Goal: Task Accomplishment & Management: Manage account settings

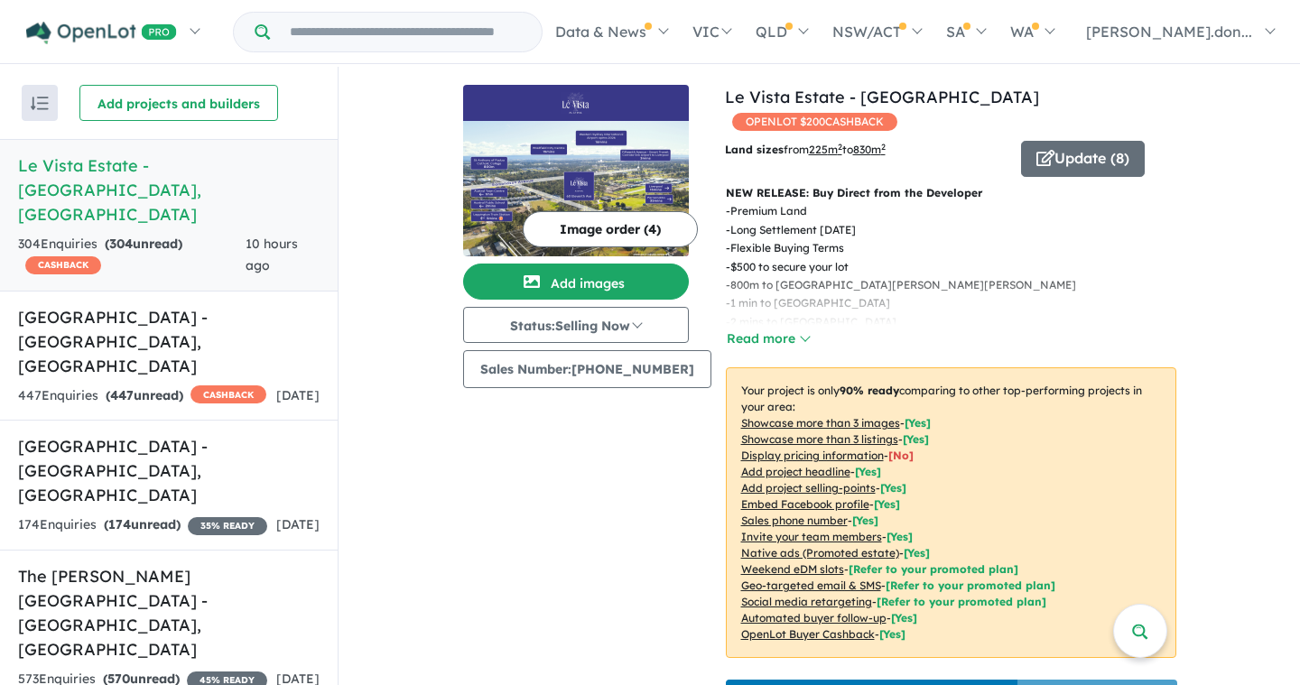
click at [601, 179] on img at bounding box center [576, 188] width 226 height 135
click at [1075, 141] on button "Update ( 8 )" at bounding box center [1083, 159] width 124 height 36
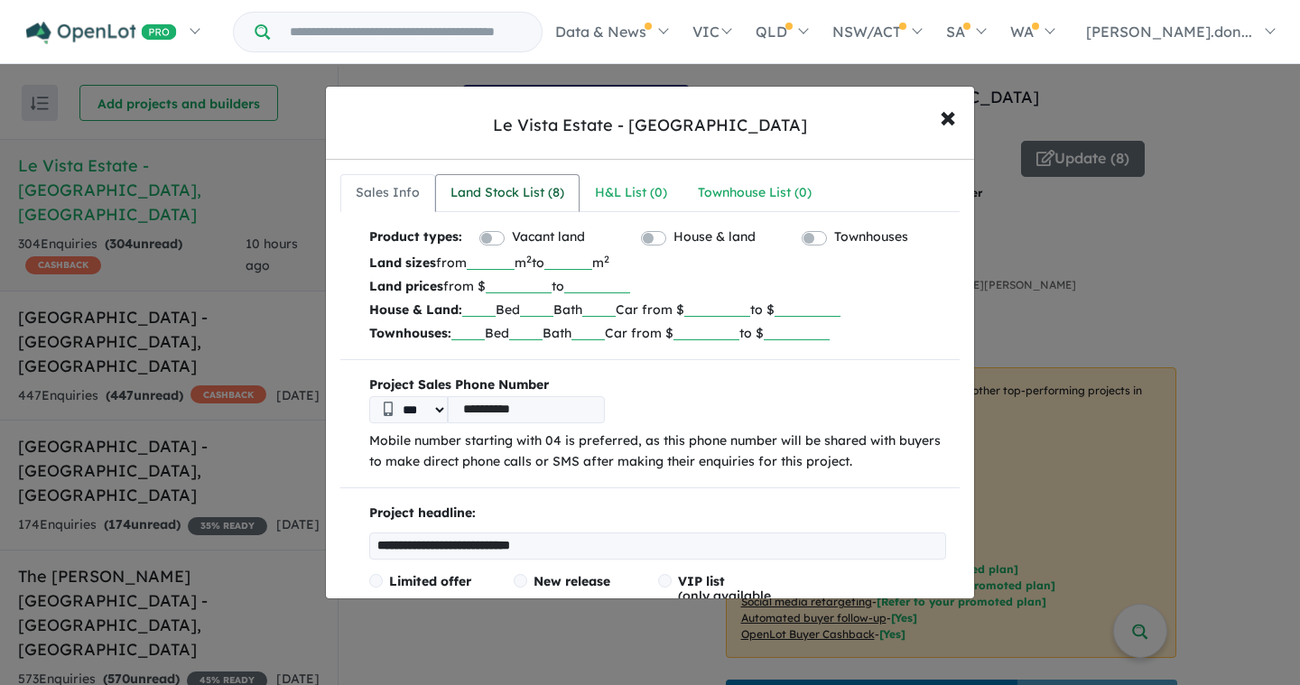
click at [522, 193] on div "Land Stock List ( 8 )" at bounding box center [507, 193] width 114 height 22
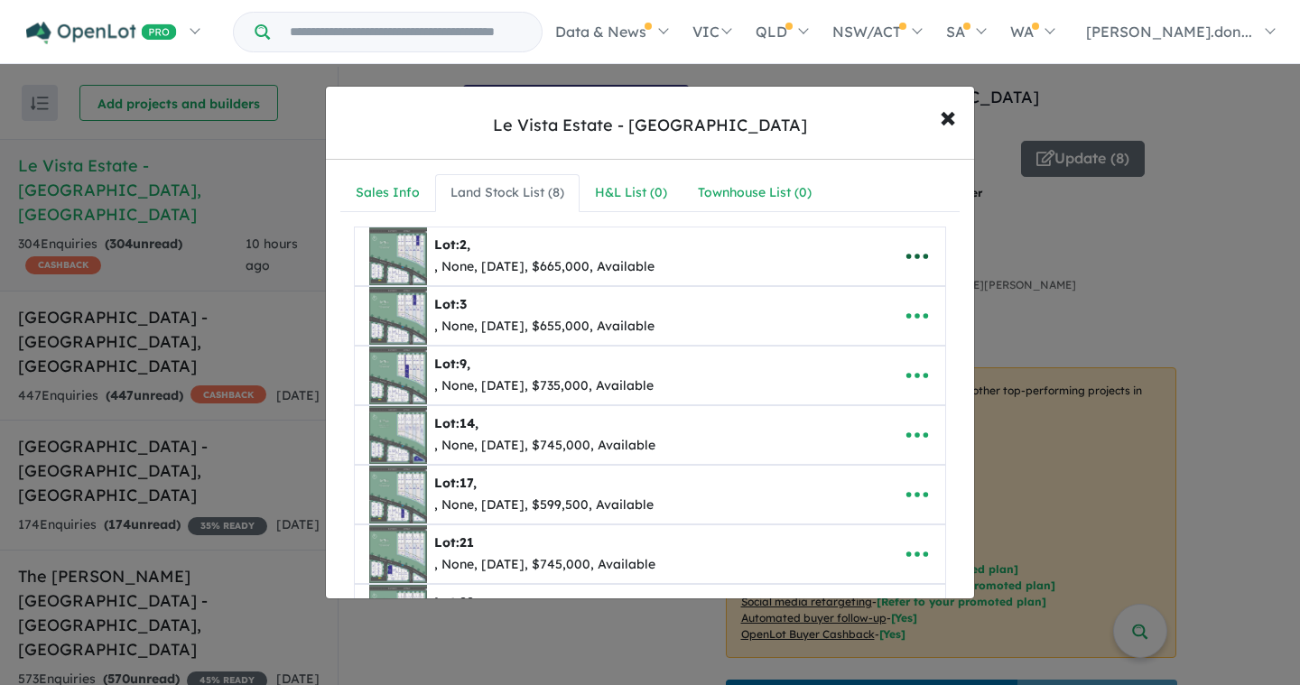
click at [908, 256] on icon "button" at bounding box center [917, 256] width 22 height 5
click at [870, 346] on link "Remove" at bounding box center [878, 343] width 134 height 42
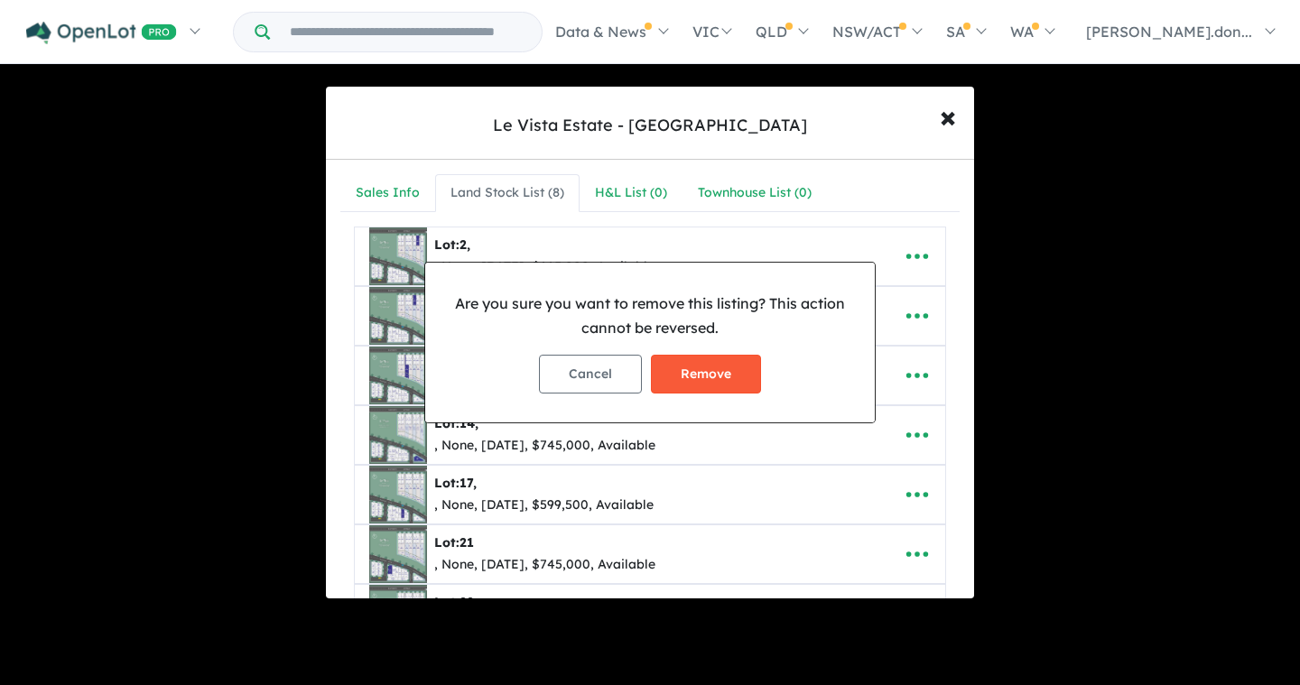
click at [697, 377] on button "Remove" at bounding box center [706, 374] width 110 height 39
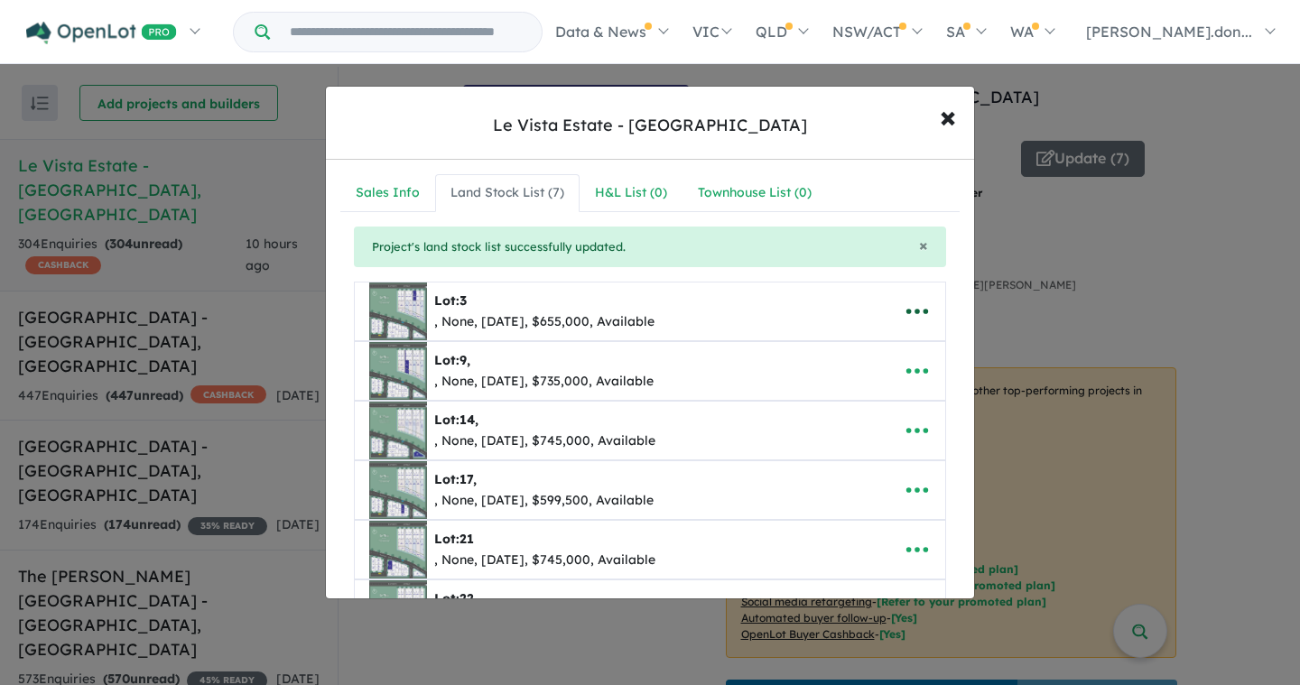
click at [913, 309] on icon "button" at bounding box center [916, 311] width 27 height 27
click at [847, 402] on link "Remove" at bounding box center [878, 398] width 134 height 42
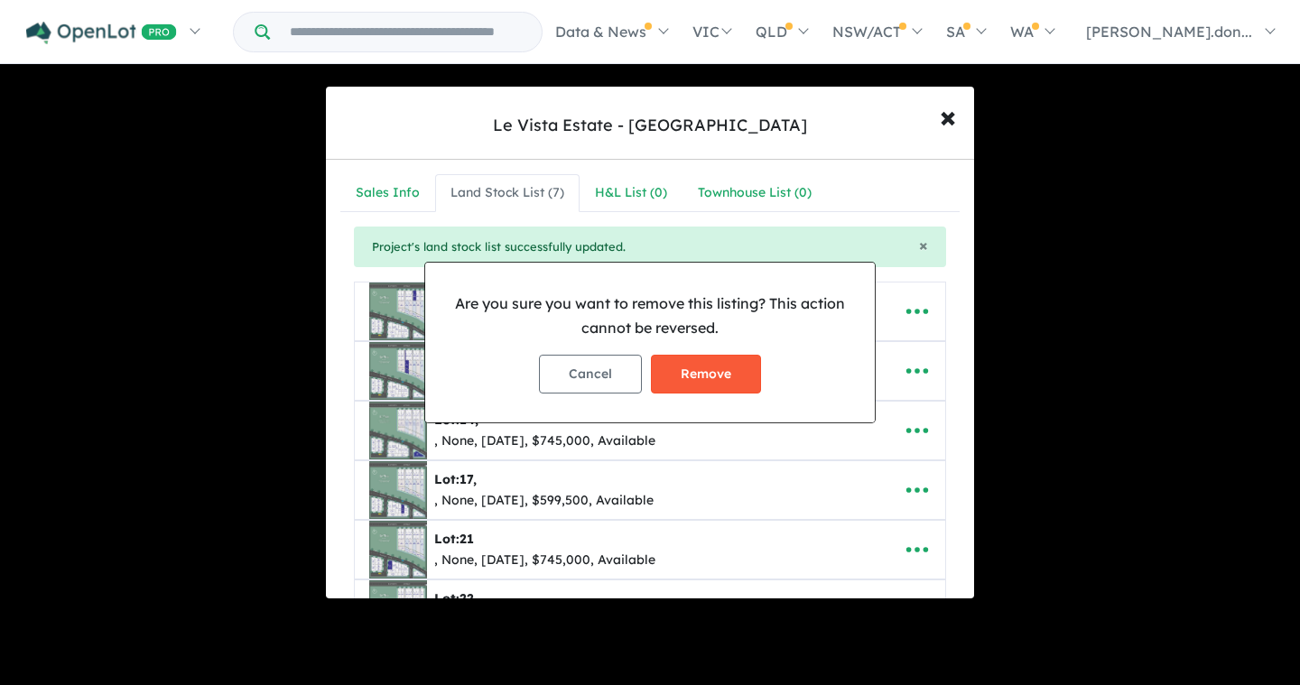
click at [724, 373] on button "Remove" at bounding box center [706, 374] width 110 height 39
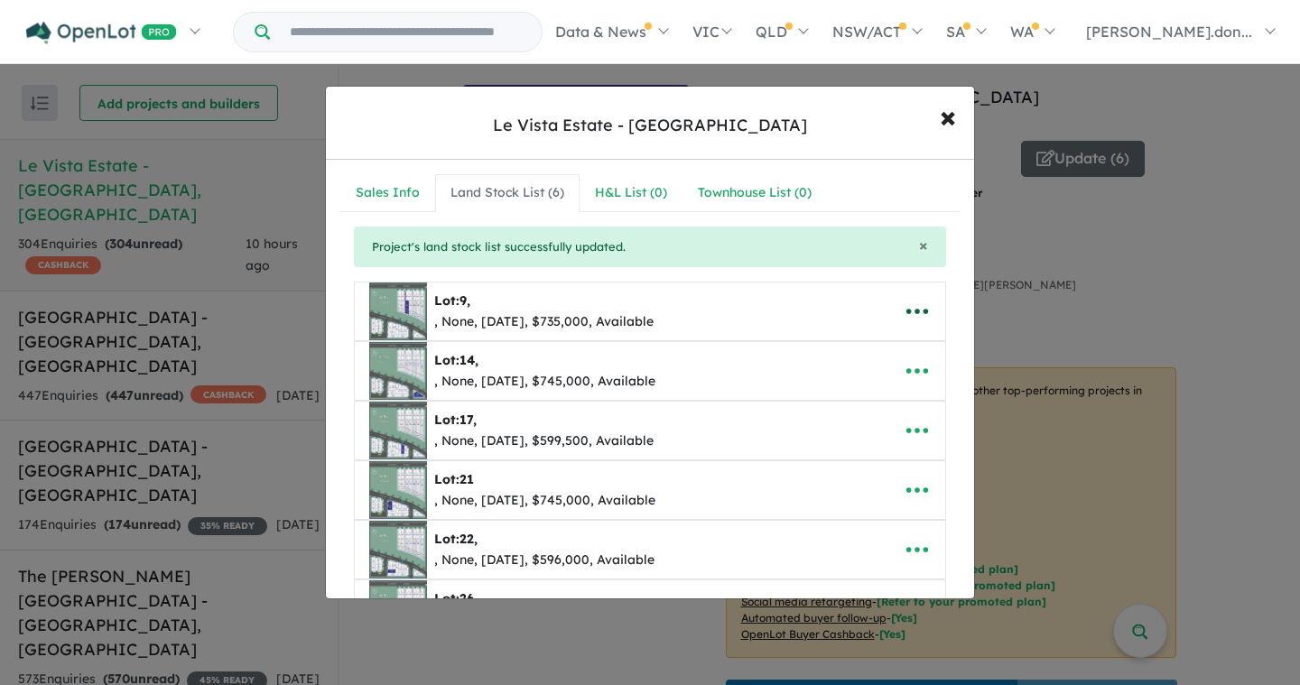
click at [918, 318] on icon "button" at bounding box center [916, 311] width 27 height 27
click at [880, 394] on link "Remove" at bounding box center [878, 398] width 134 height 42
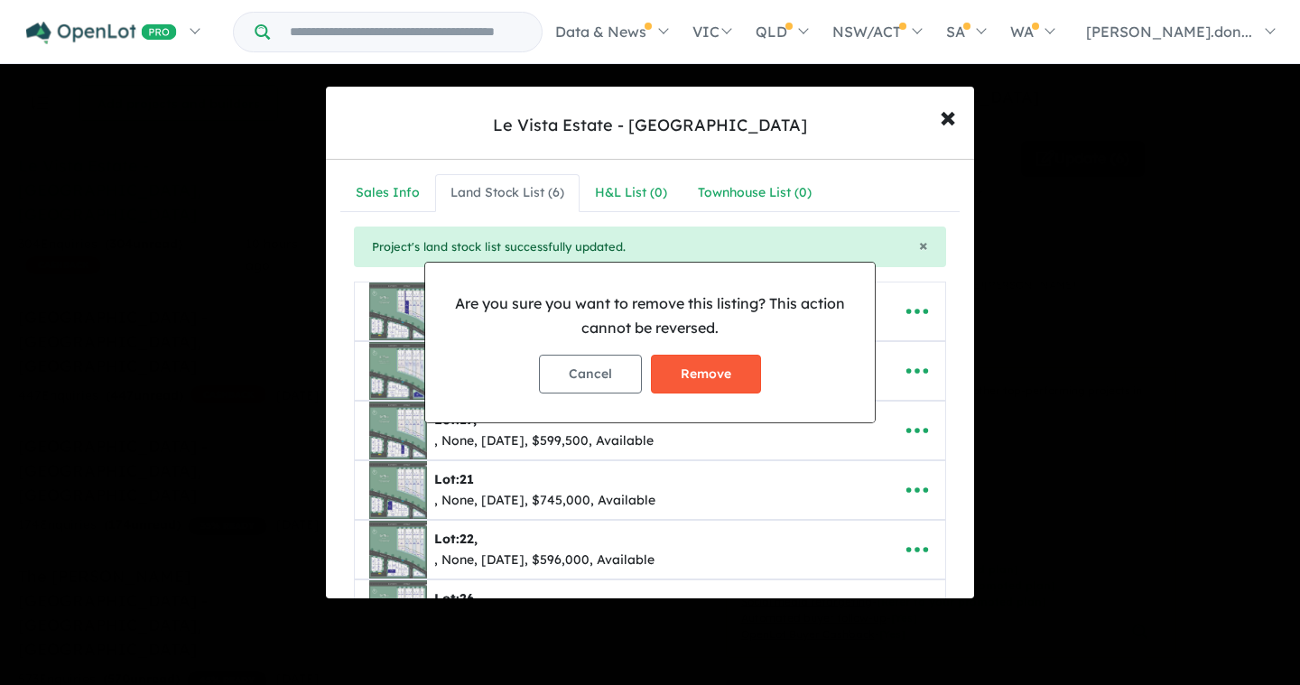
click at [688, 366] on button "Remove" at bounding box center [706, 374] width 110 height 39
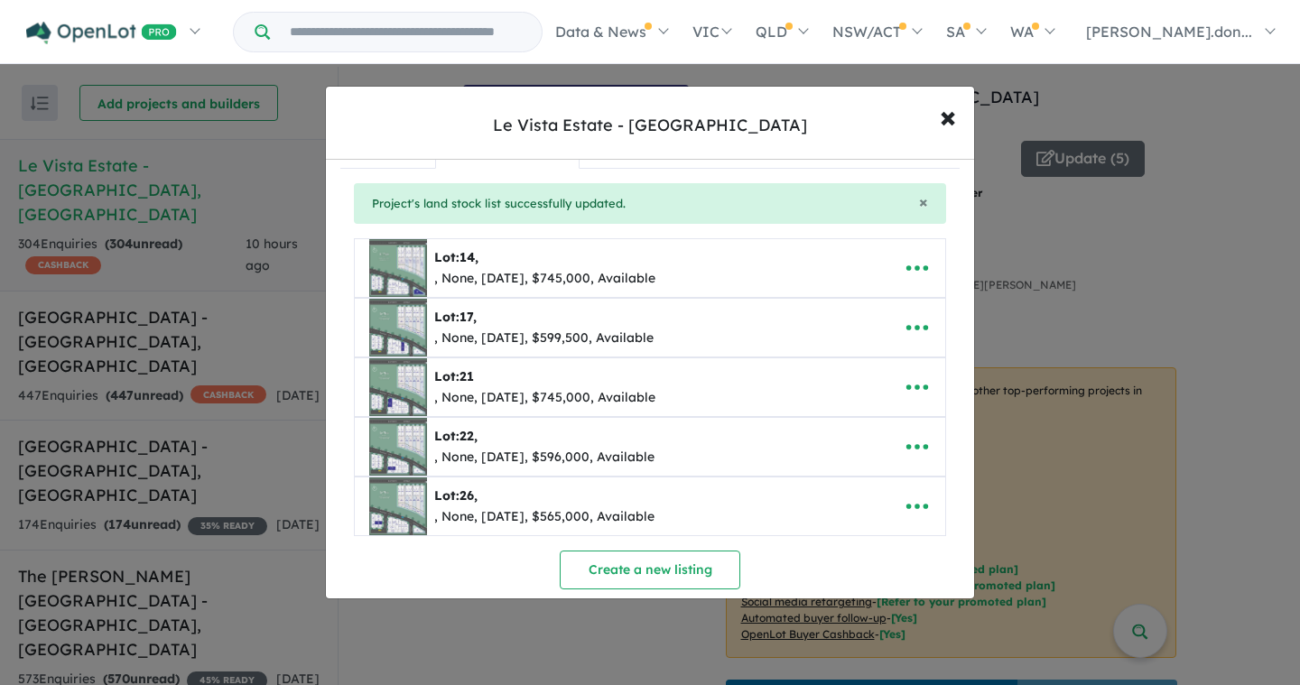
scroll to position [60, 0]
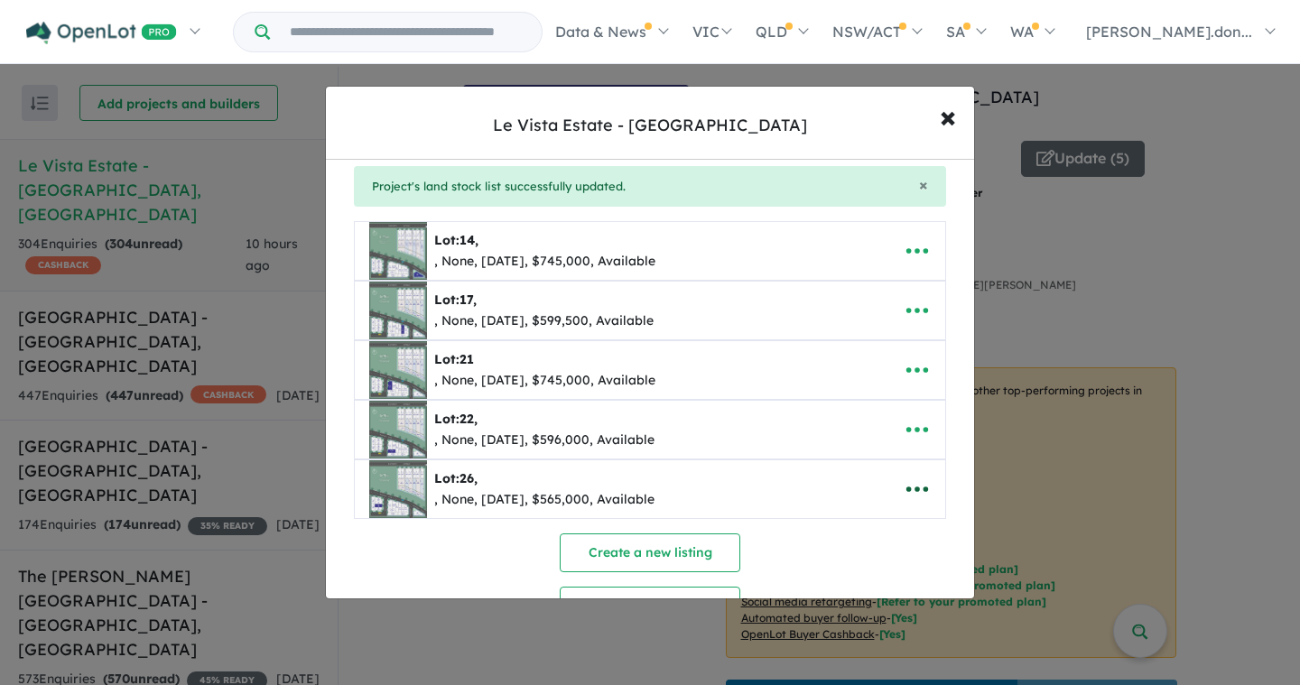
click at [908, 483] on icon "button" at bounding box center [916, 489] width 27 height 27
click at [859, 406] on link "Remove" at bounding box center [878, 405] width 134 height 42
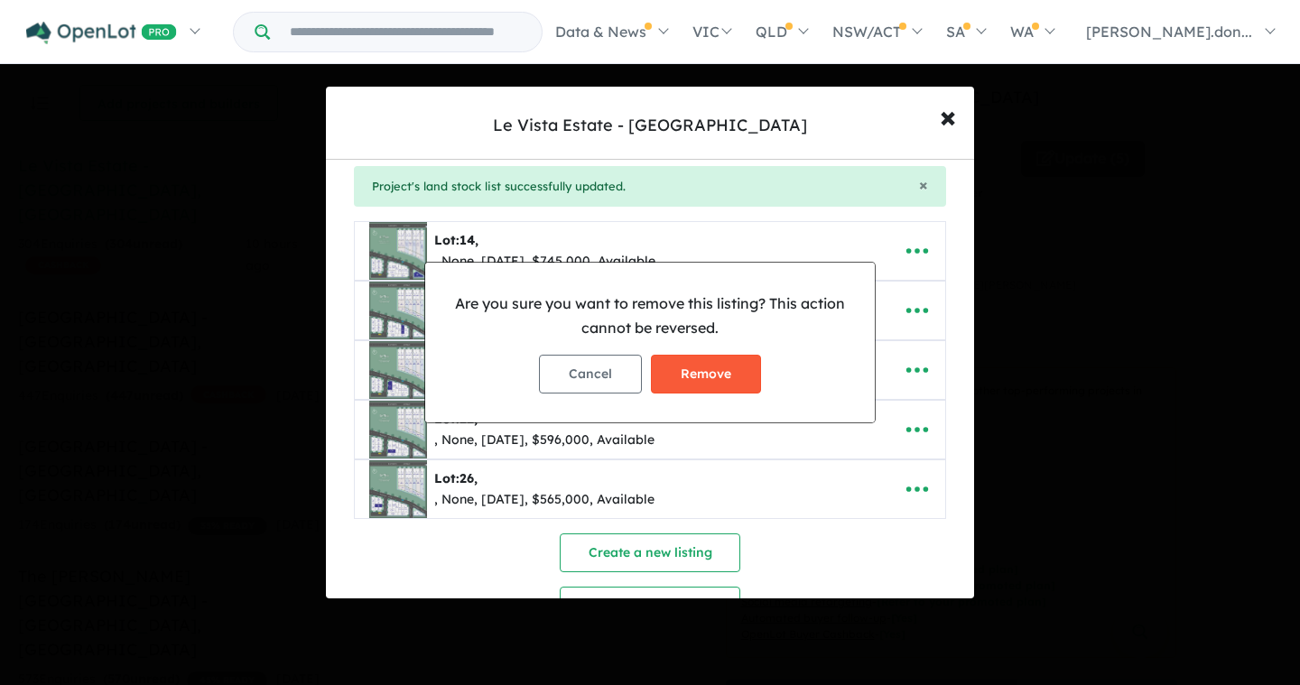
click at [706, 379] on button "Remove" at bounding box center [706, 374] width 110 height 39
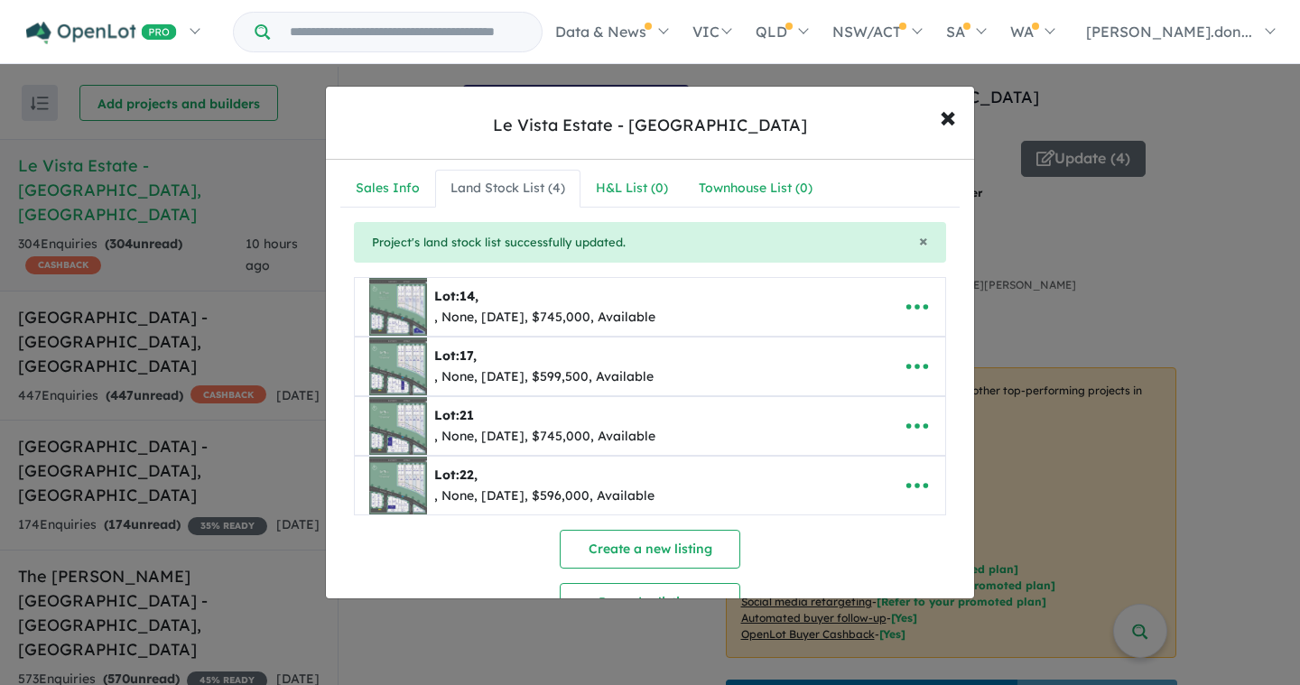
scroll to position [0, 0]
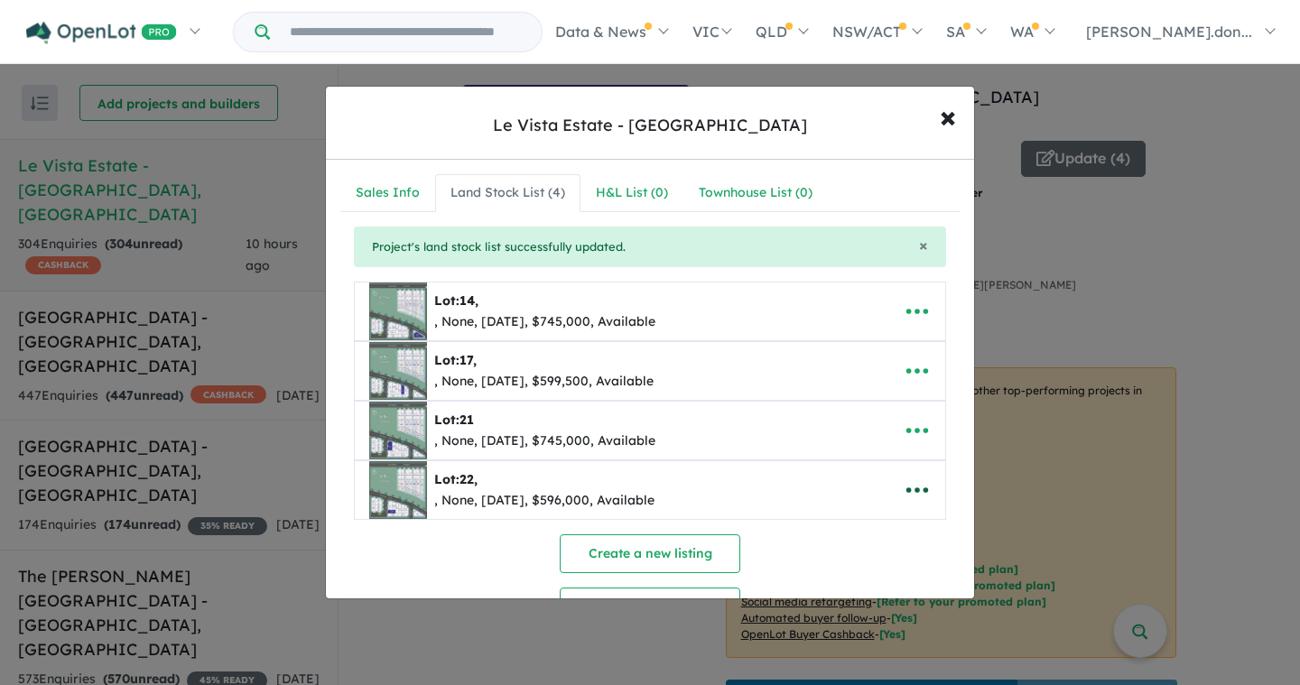
click at [908, 486] on icon "button" at bounding box center [916, 490] width 27 height 27
click at [890, 406] on link "Remove" at bounding box center [878, 406] width 134 height 42
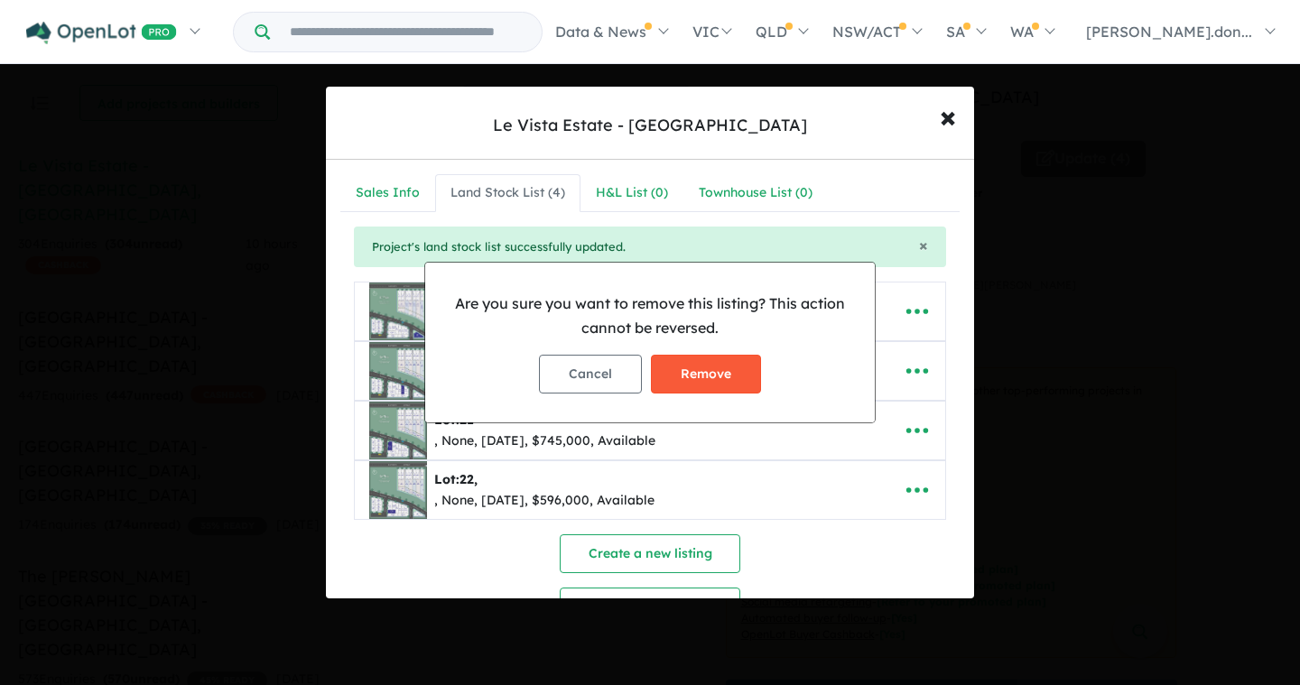
click at [689, 378] on button "Remove" at bounding box center [706, 374] width 110 height 39
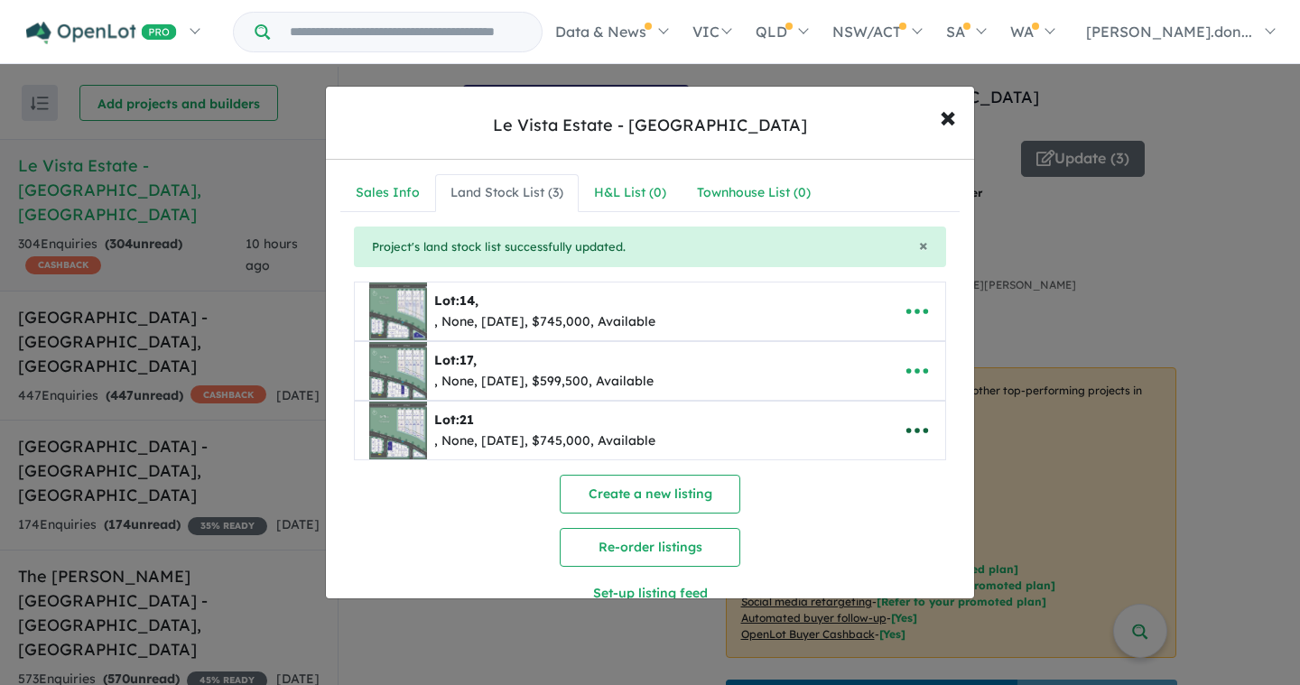
click at [907, 438] on icon "button" at bounding box center [916, 430] width 27 height 27
click at [850, 523] on link "Remove" at bounding box center [878, 517] width 134 height 42
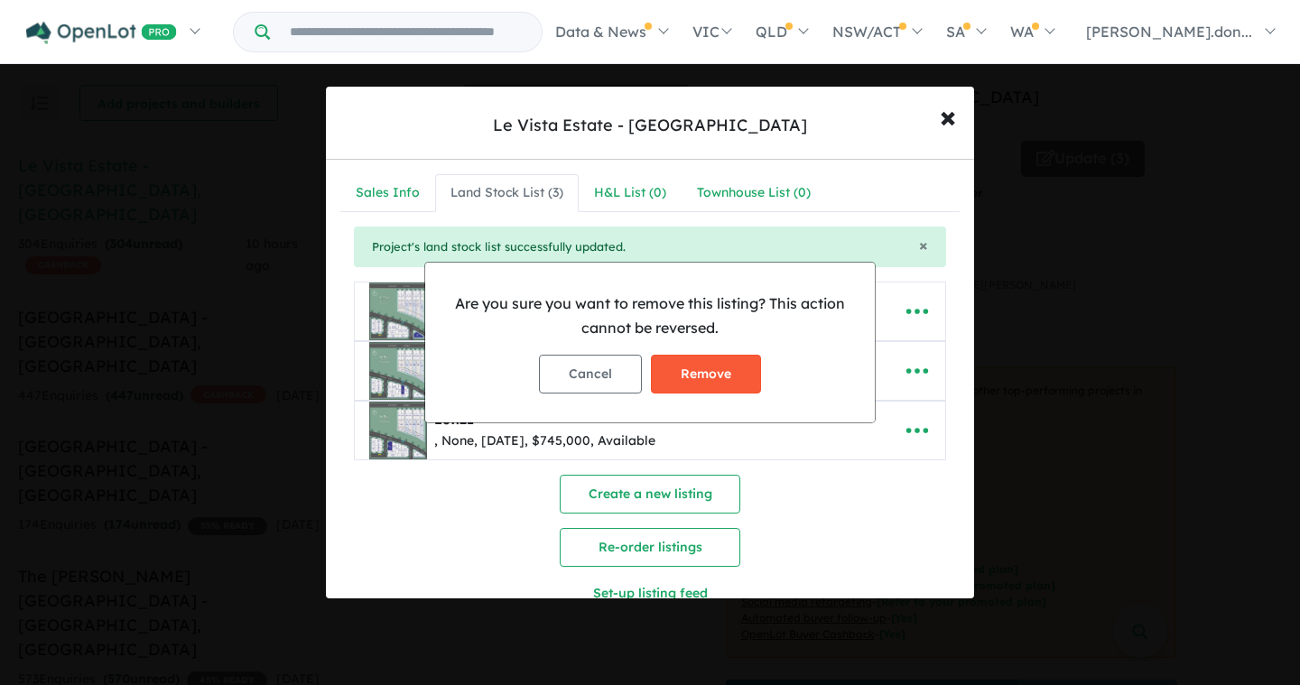
click at [736, 379] on button "Remove" at bounding box center [706, 374] width 110 height 39
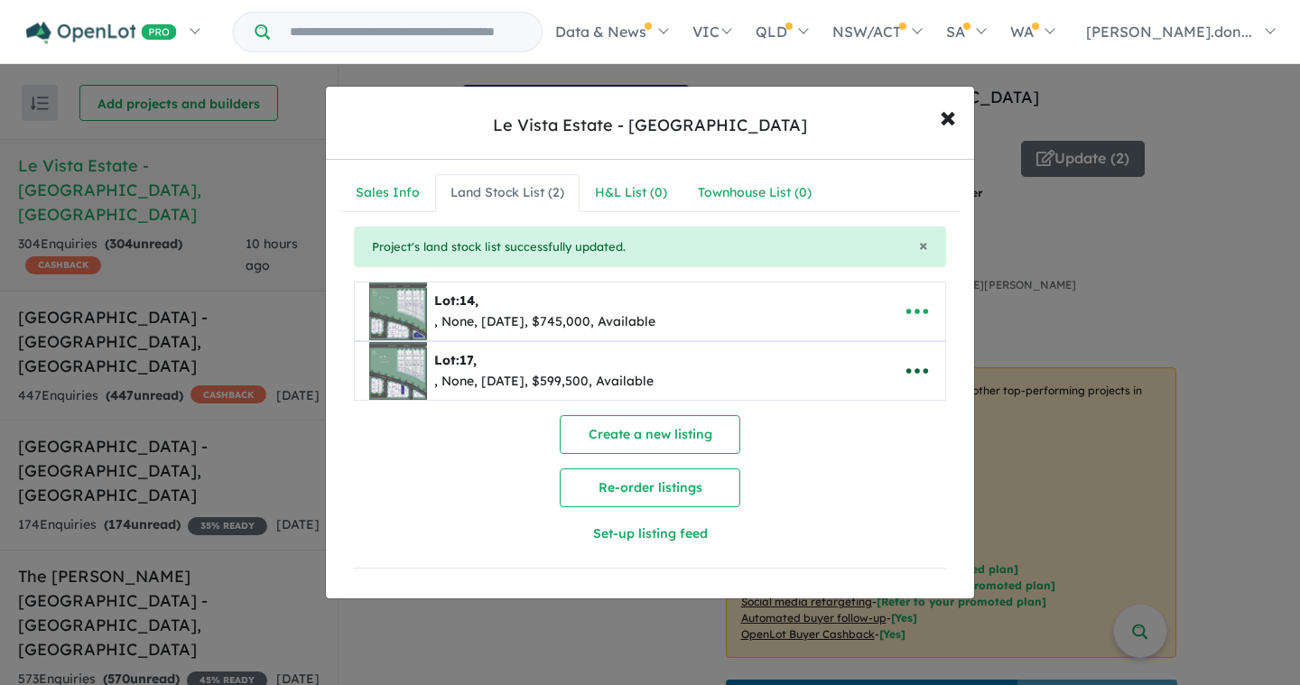
click at [907, 370] on icon "button" at bounding box center [916, 370] width 27 height 27
click at [877, 458] on link "Remove" at bounding box center [878, 458] width 134 height 42
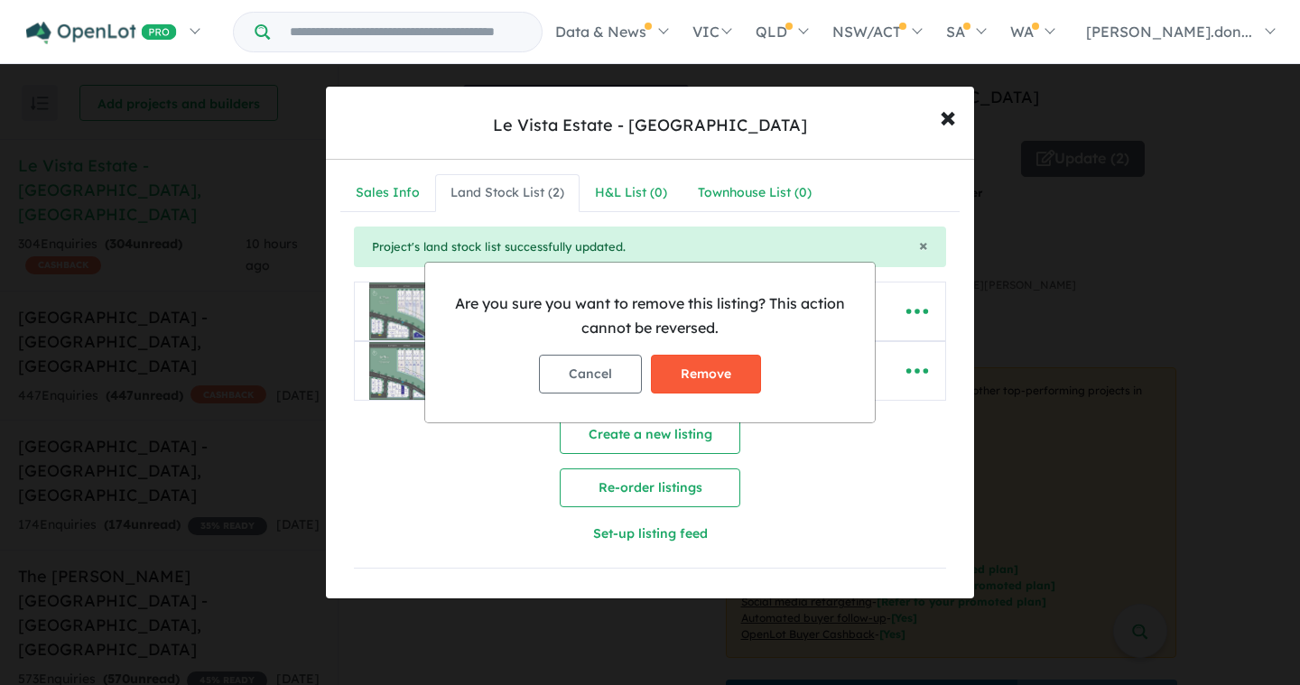
click at [706, 366] on button "Remove" at bounding box center [706, 374] width 110 height 39
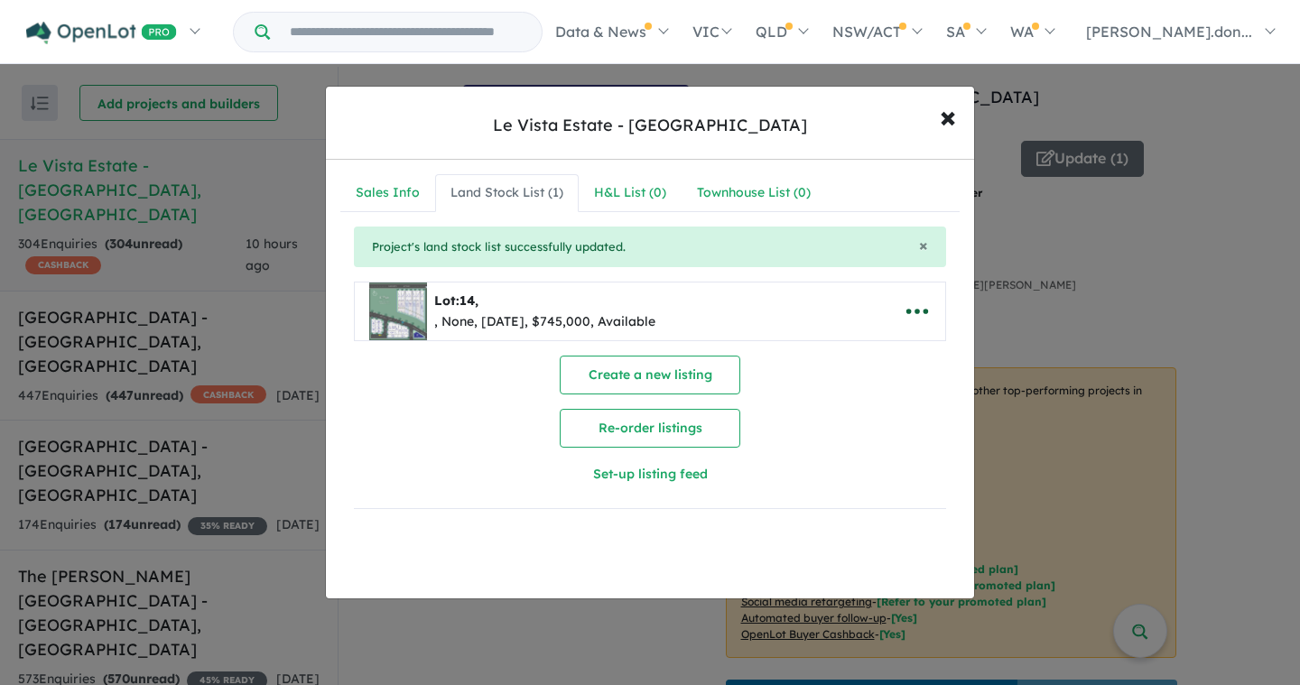
click at [910, 310] on icon "button" at bounding box center [917, 312] width 22 height 5
click at [887, 399] on link "Remove" at bounding box center [878, 398] width 134 height 42
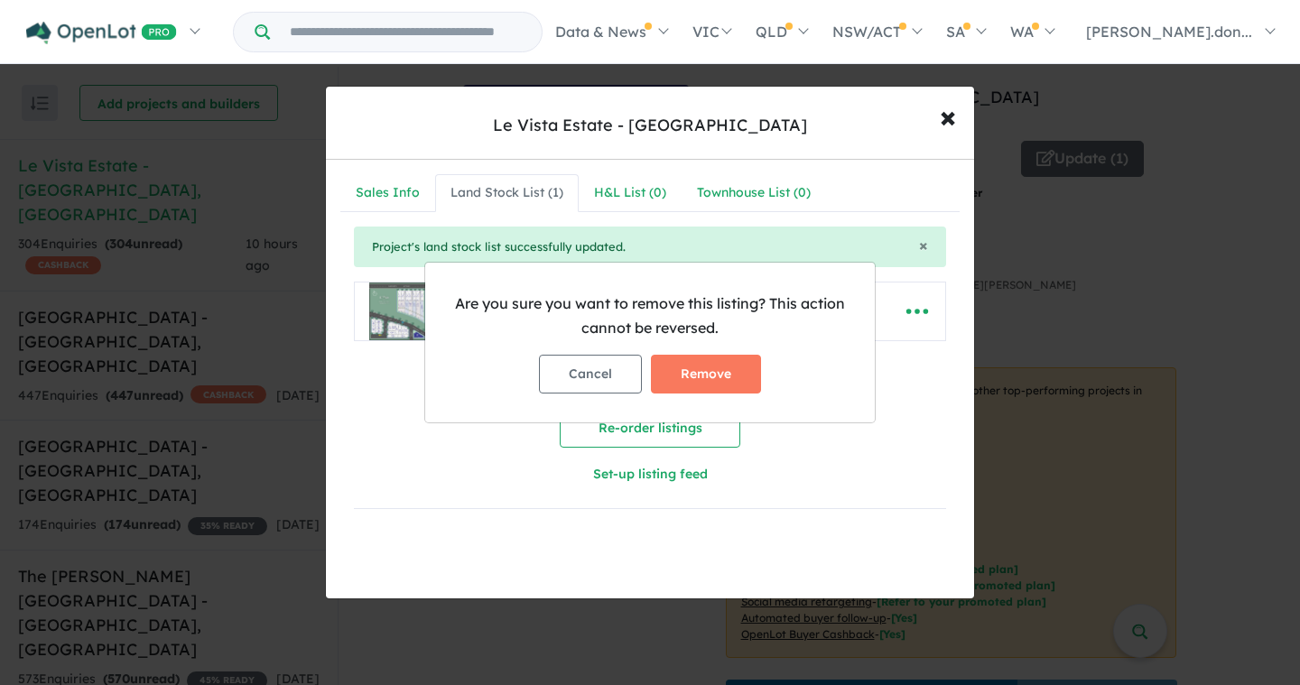
click at [719, 364] on button "Remove" at bounding box center [706, 374] width 110 height 39
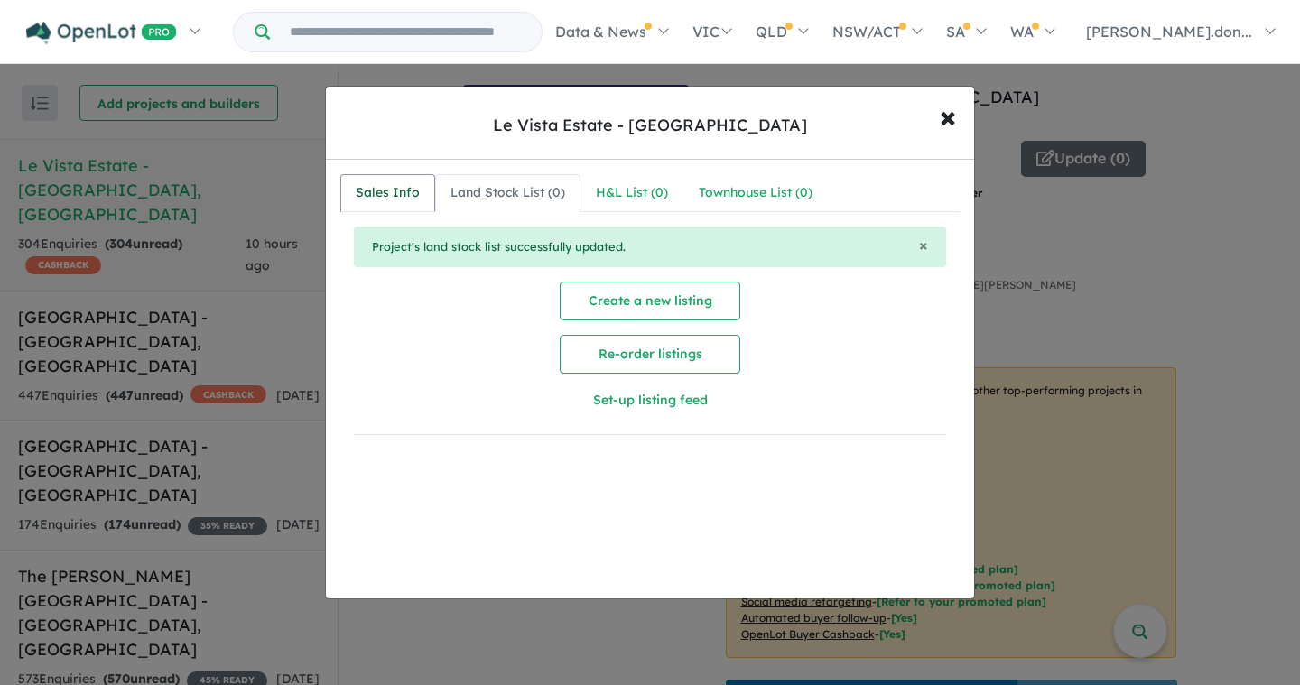
click at [395, 188] on div "Sales Info" at bounding box center [388, 193] width 64 height 22
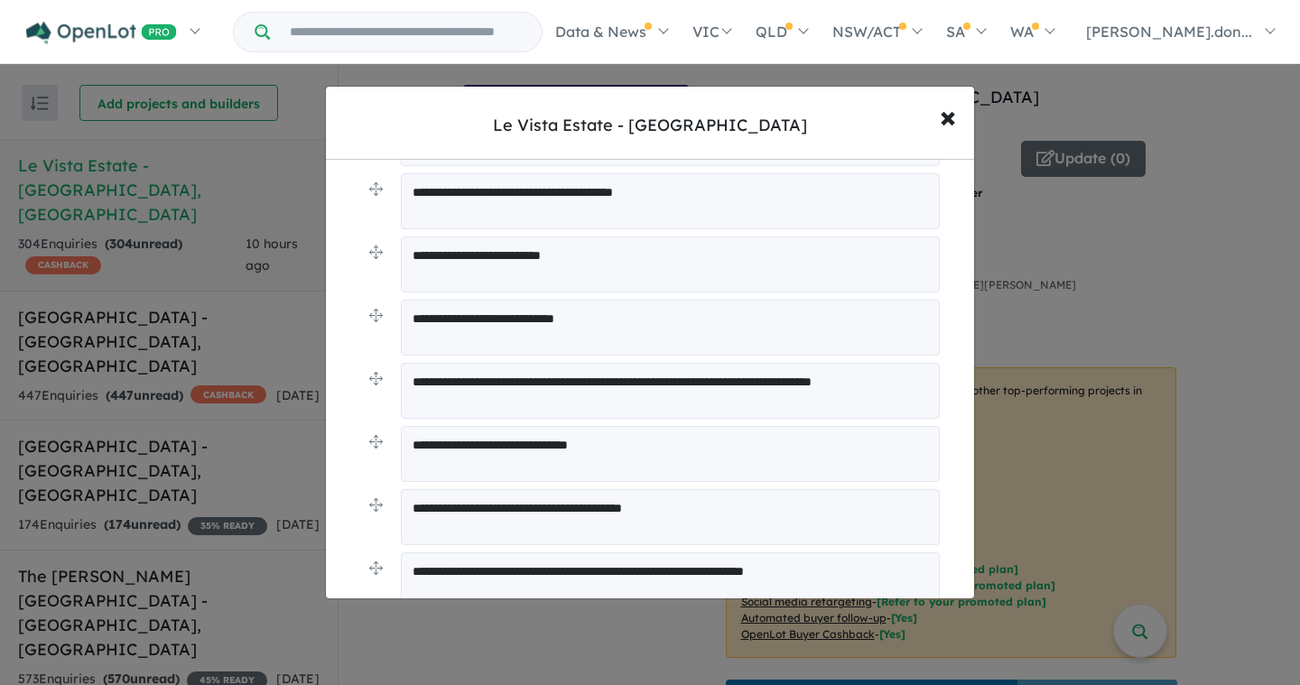
scroll to position [1569, 0]
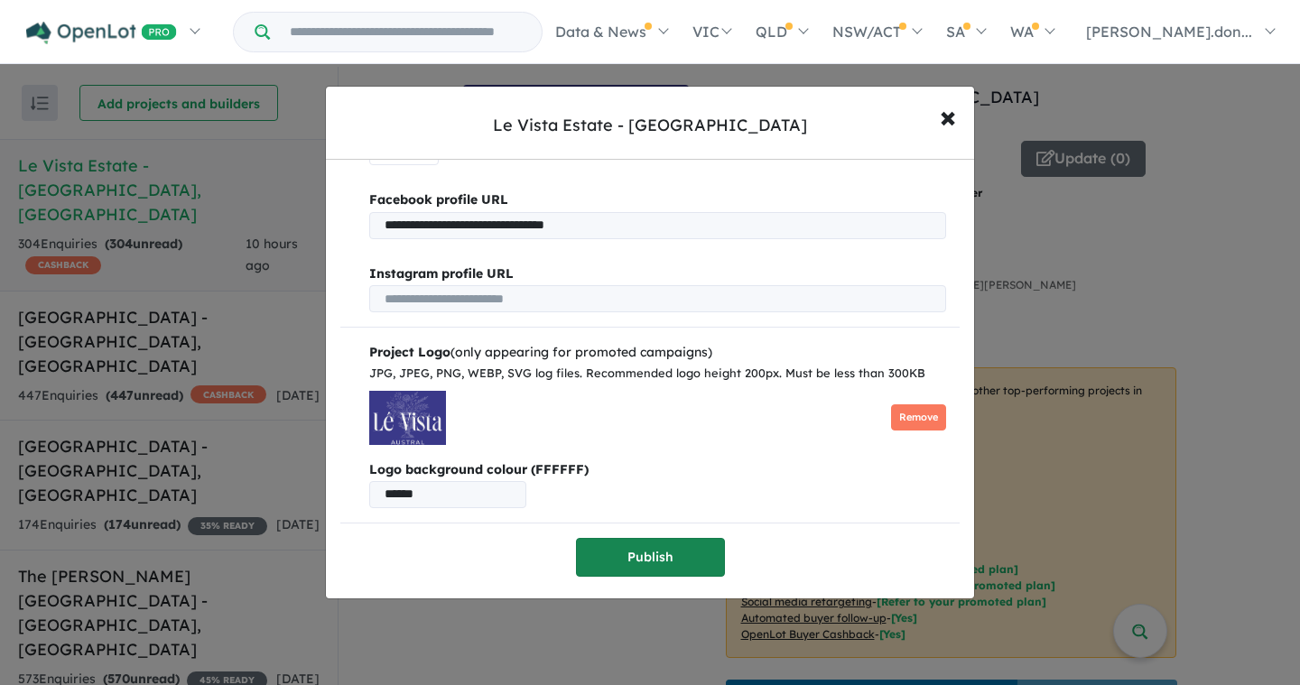
click at [656, 557] on button "Publish" at bounding box center [650, 557] width 149 height 39
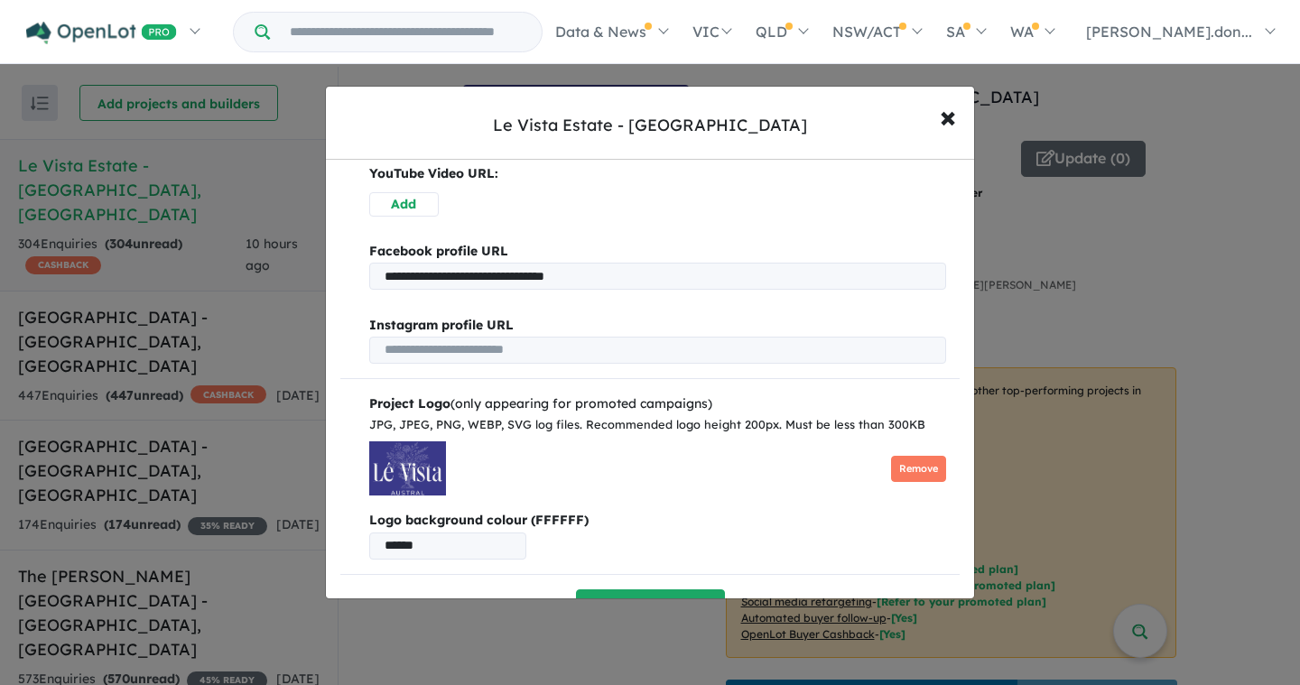
scroll to position [0, 0]
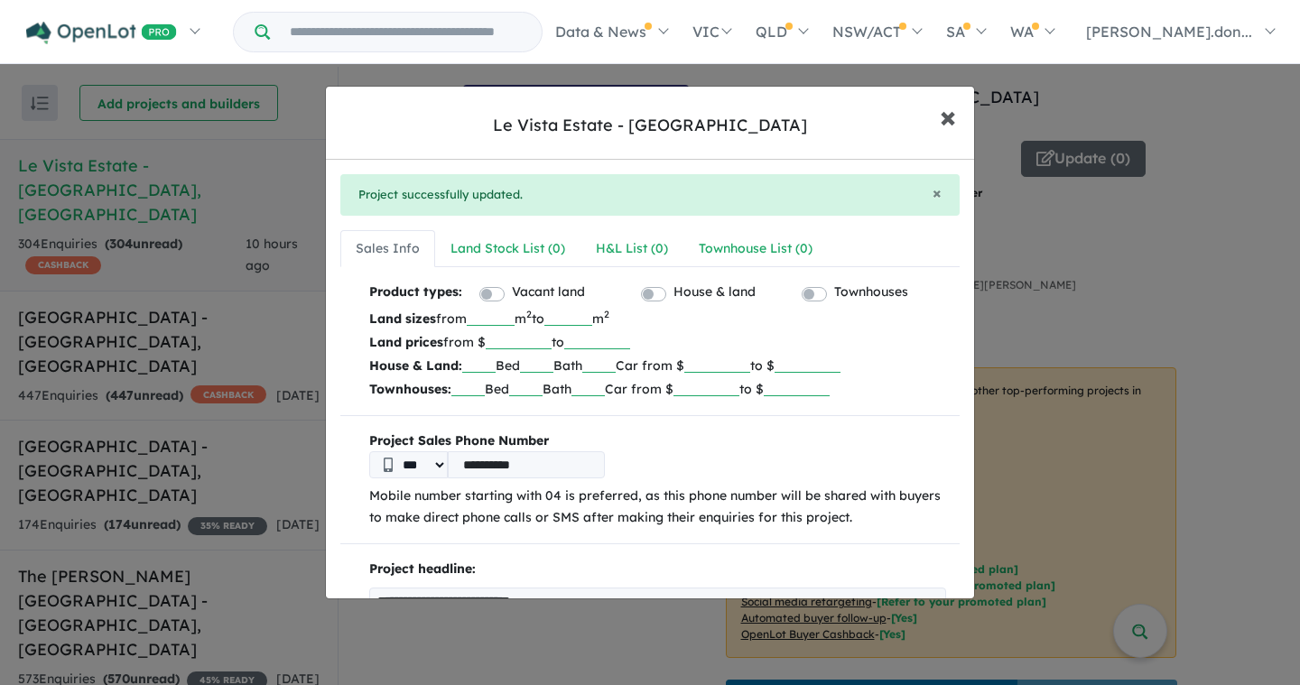
drag, startPoint x: 948, startPoint y: 121, endPoint x: 966, endPoint y: 121, distance: 18.1
click at [949, 119] on span "×" at bounding box center [948, 116] width 16 height 39
